Goal: Navigation & Orientation: Go to known website

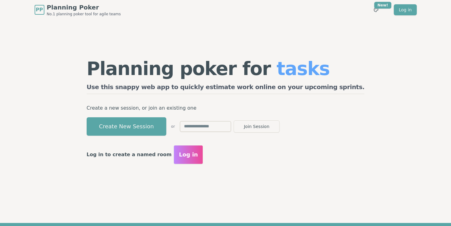
click at [144, 23] on div "Planning poker for tasks Use this snappy web app to quickly estimate work onlin…" at bounding box center [226, 112] width 290 height 184
